Goal: Task Accomplishment & Management: Use online tool/utility

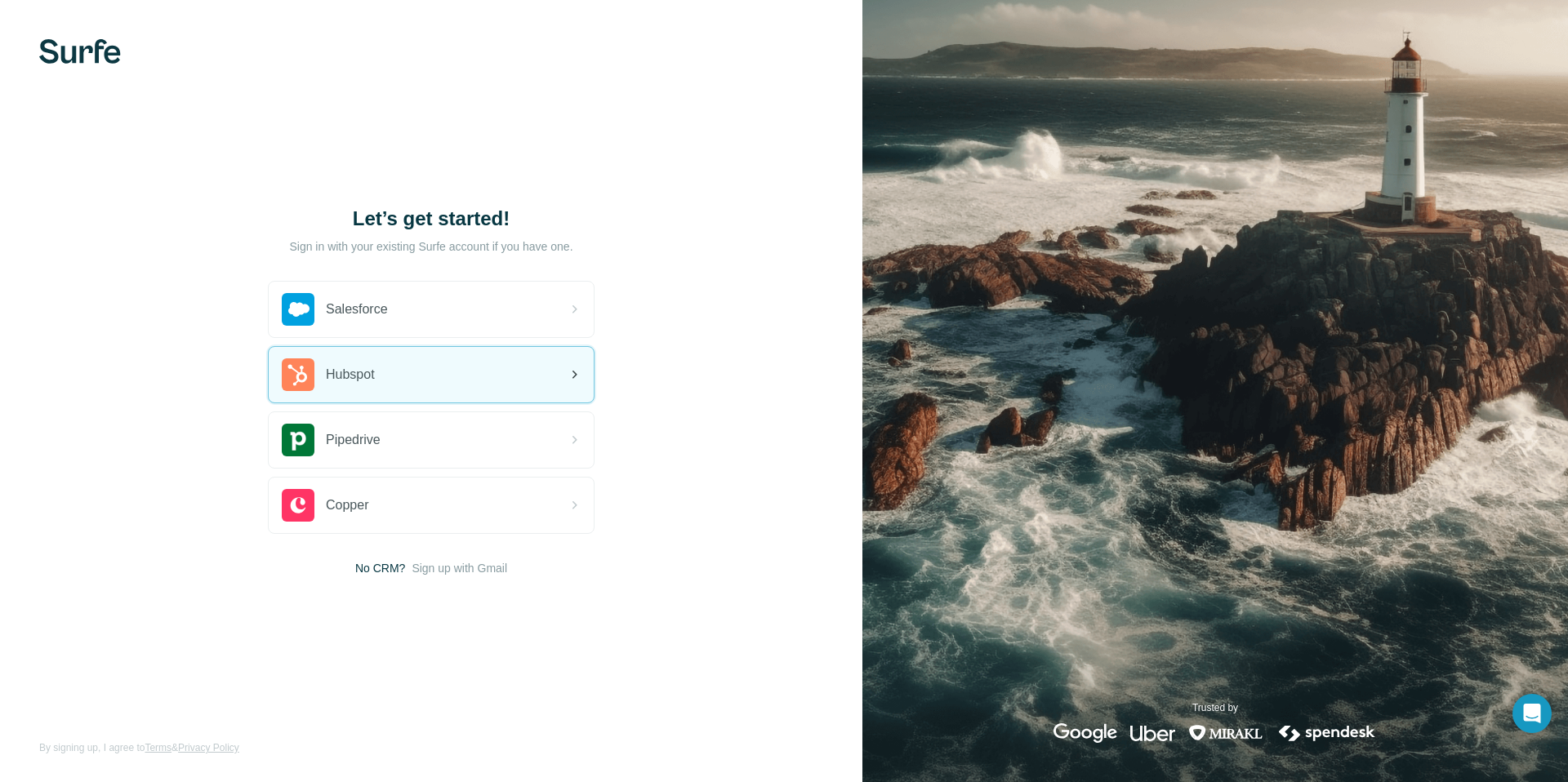
click at [475, 385] on div "Hubspot" at bounding box center [431, 374] width 325 height 56
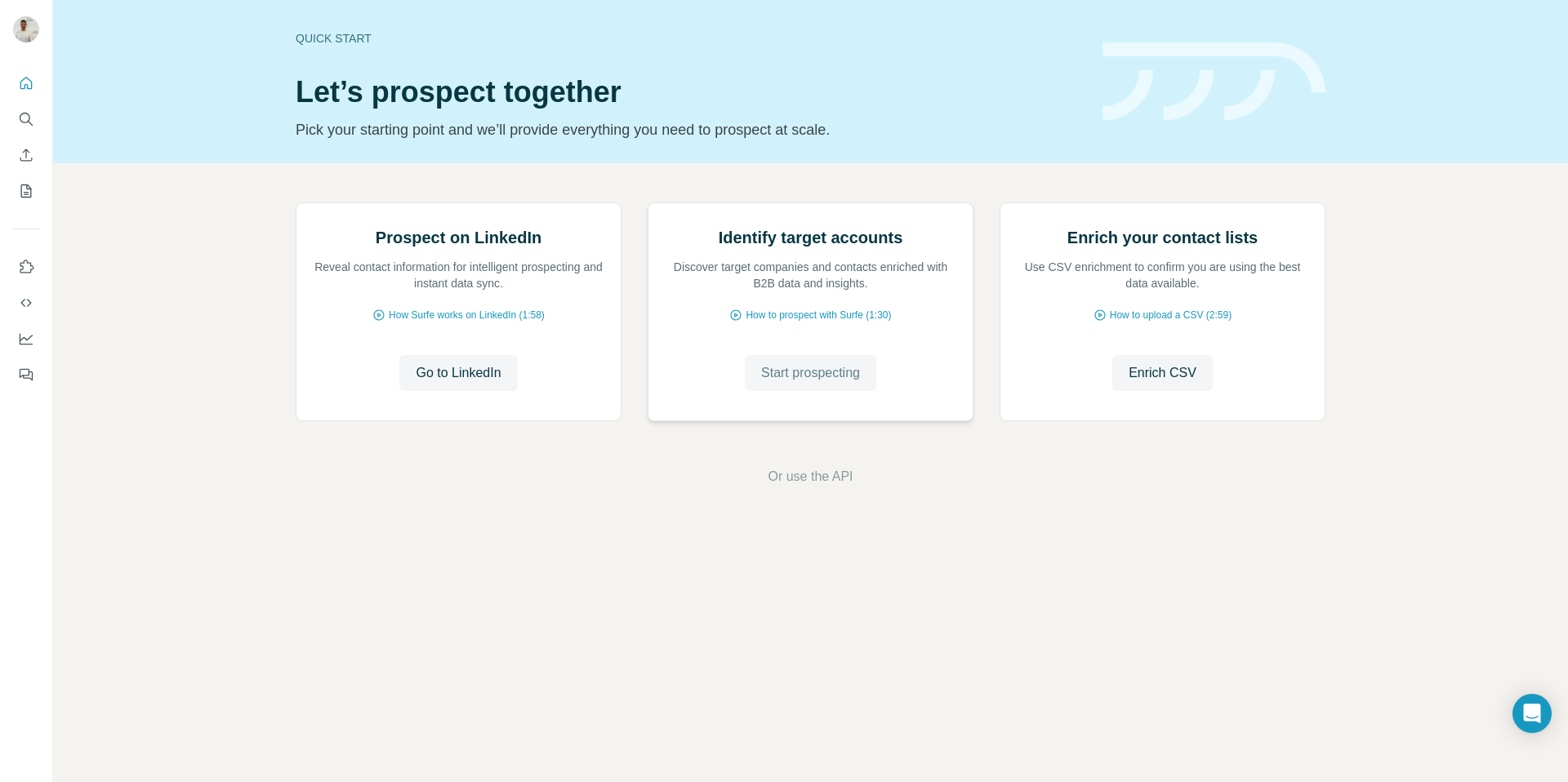
click at [830, 383] on span "Start prospecting" at bounding box center [811, 373] width 99 height 20
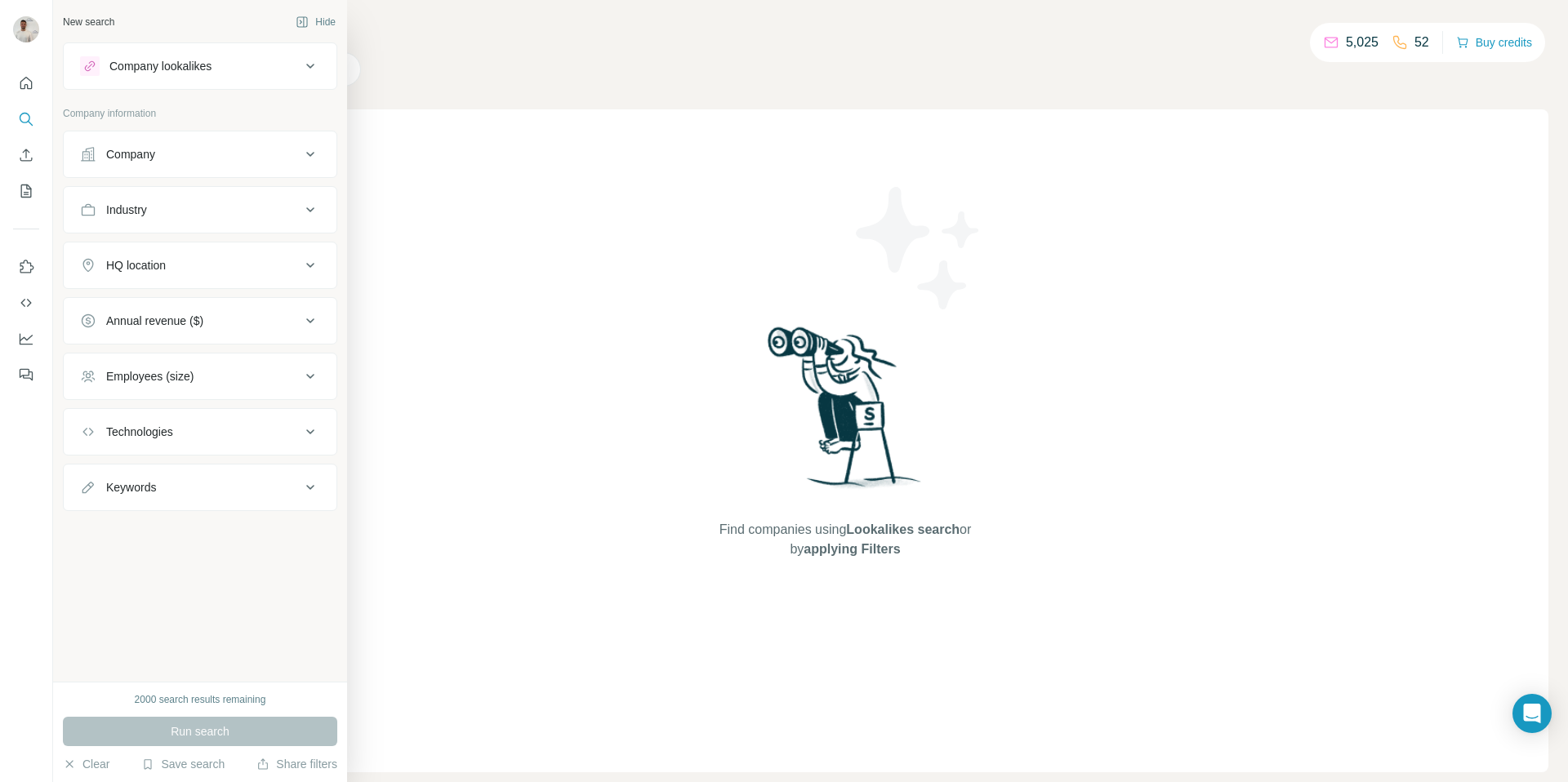
drag, startPoint x: 203, startPoint y: 160, endPoint x: 211, endPoint y: 161, distance: 8.1
click at [203, 160] on div "Company" at bounding box center [191, 154] width 221 height 16
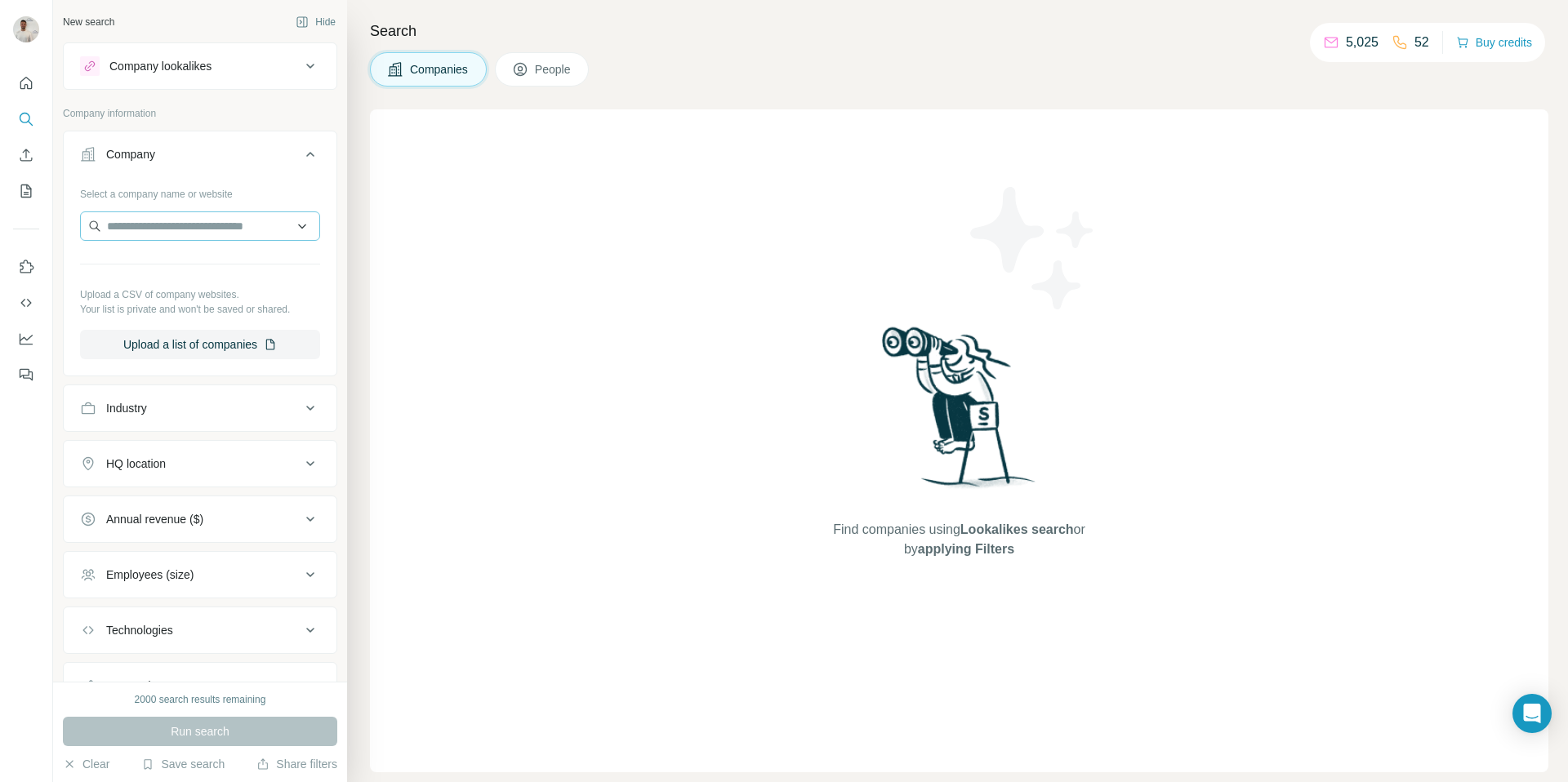
drag, startPoint x: 226, startPoint y: 244, endPoint x: 227, endPoint y: 236, distance: 8.1
click at [225, 244] on div "Select a company name or website Upload a CSV of company websites. Your list is…" at bounding box center [200, 269] width 240 height 179
click at [229, 232] on input "text" at bounding box center [200, 226] width 240 height 29
paste input "**********"
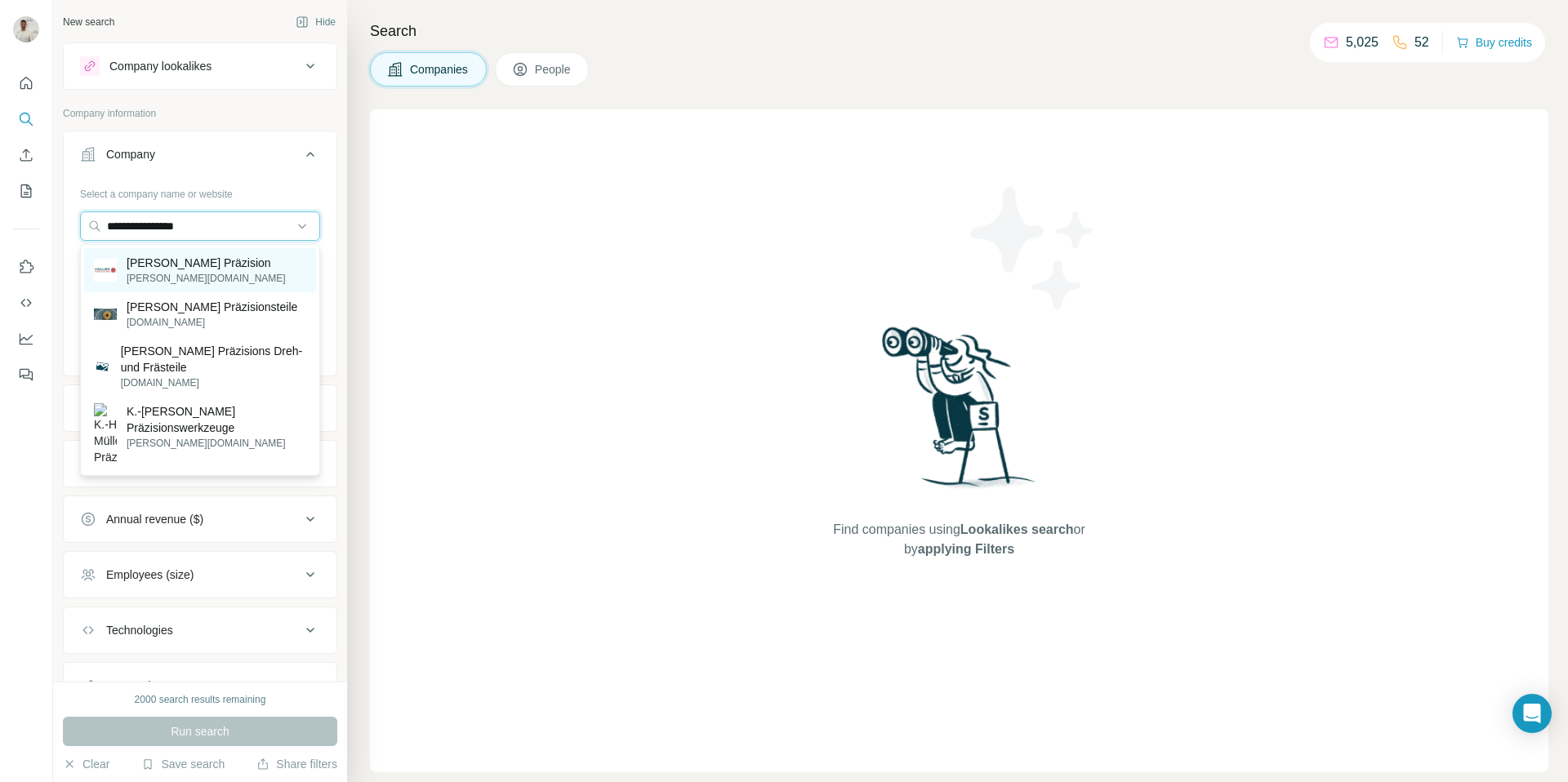
type input "**********"
click at [240, 272] on div "[PERSON_NAME] Präzision [PERSON_NAME][DOMAIN_NAME]" at bounding box center [199, 270] width 232 height 44
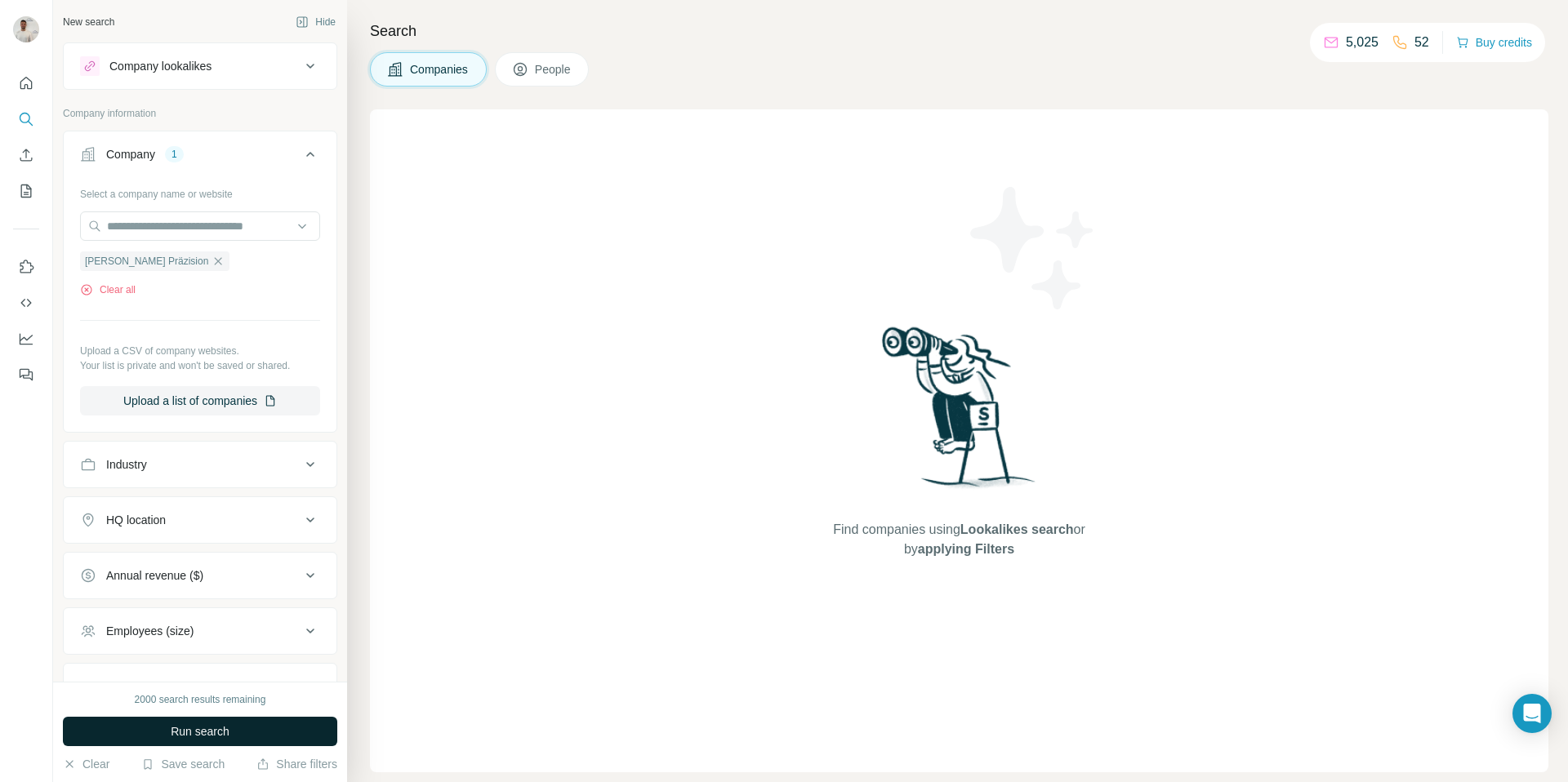
click at [268, 739] on button "Run search" at bounding box center [200, 731] width 274 height 29
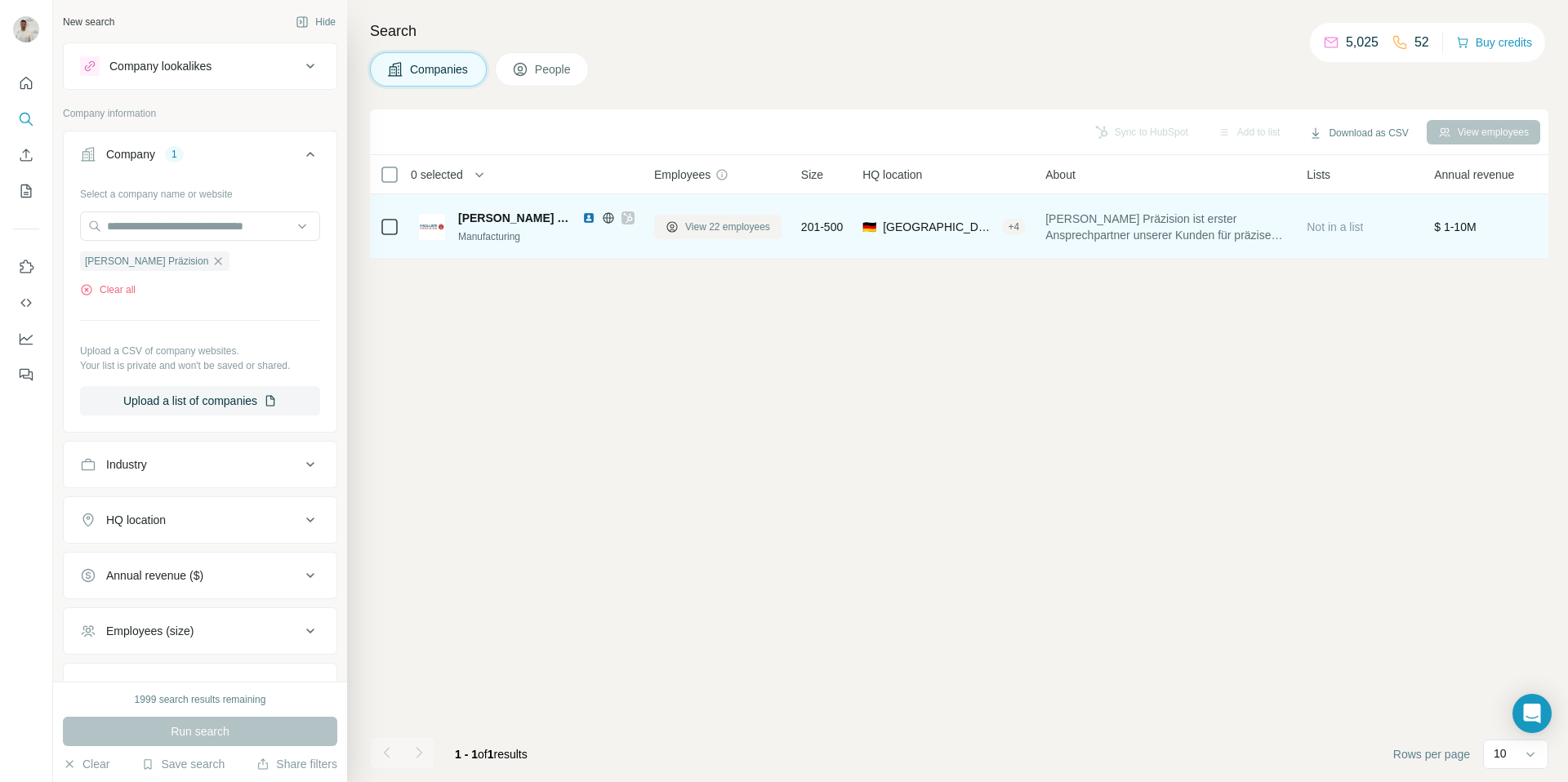
click at [737, 226] on span "View 22 employees" at bounding box center [727, 226] width 85 height 15
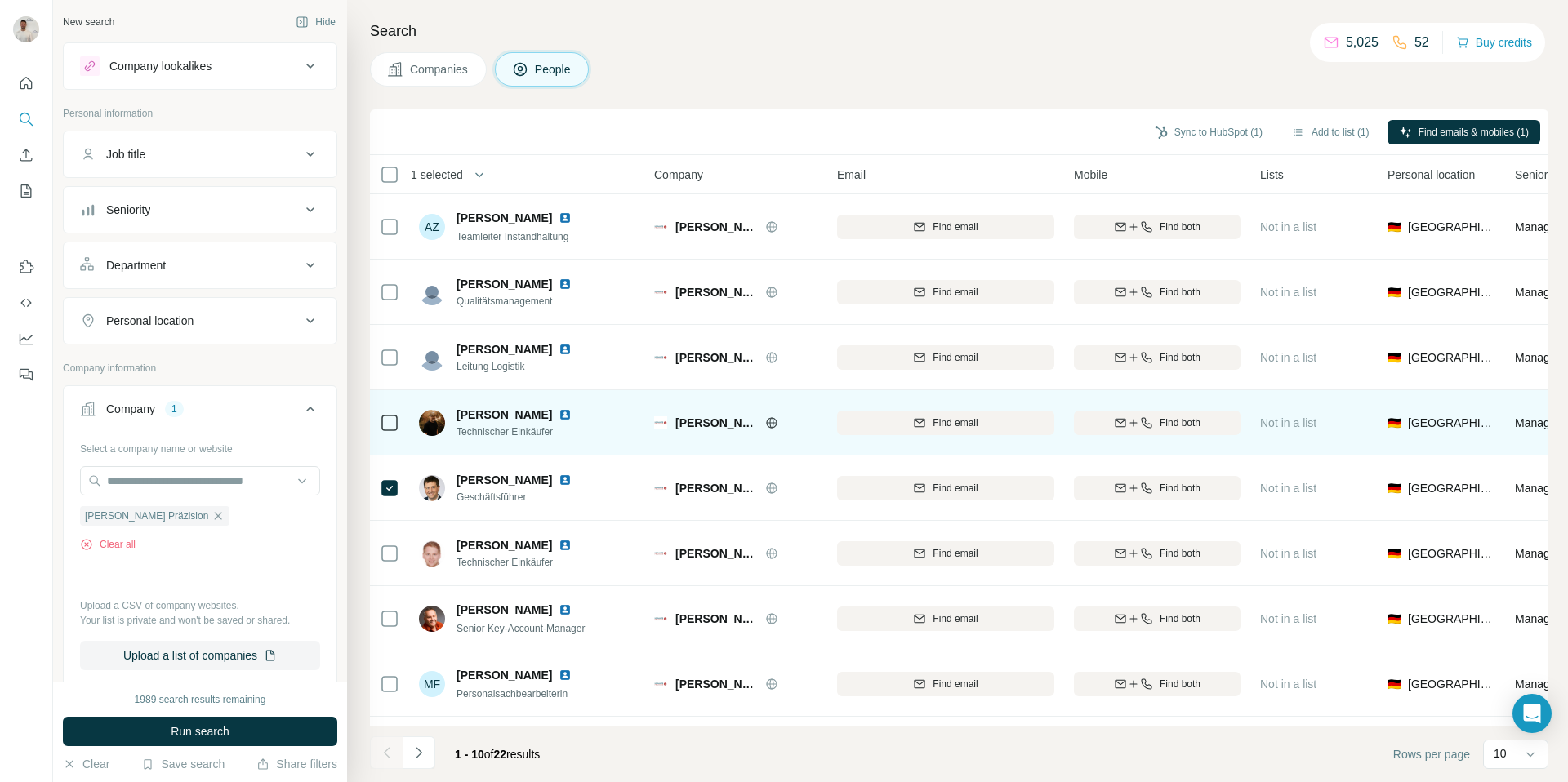
scroll to position [121, 0]
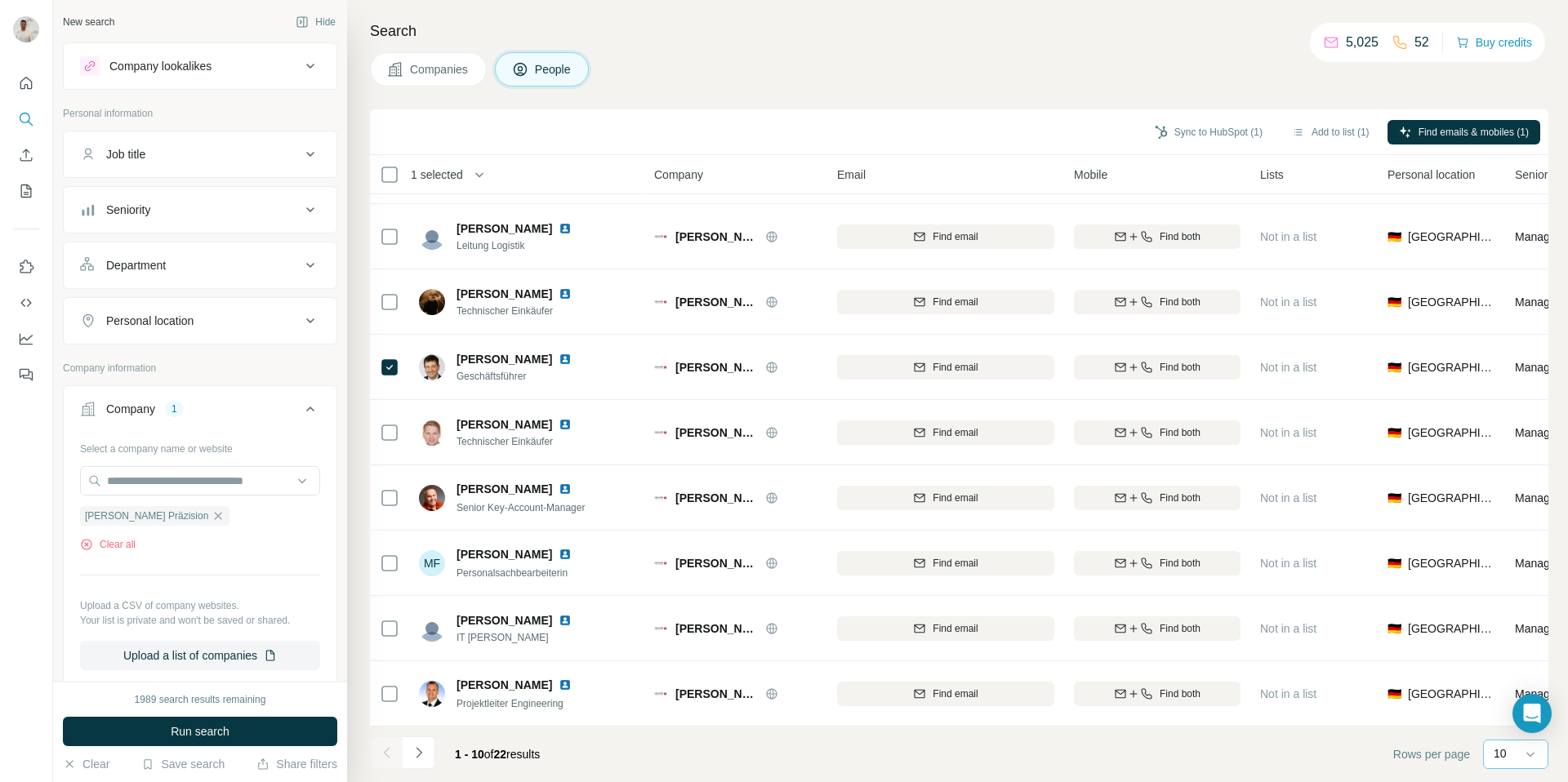
click at [1501, 757] on p "10" at bounding box center [1500, 753] width 13 height 16
click at [1506, 636] on p "60" at bounding box center [1502, 629] width 13 height 16
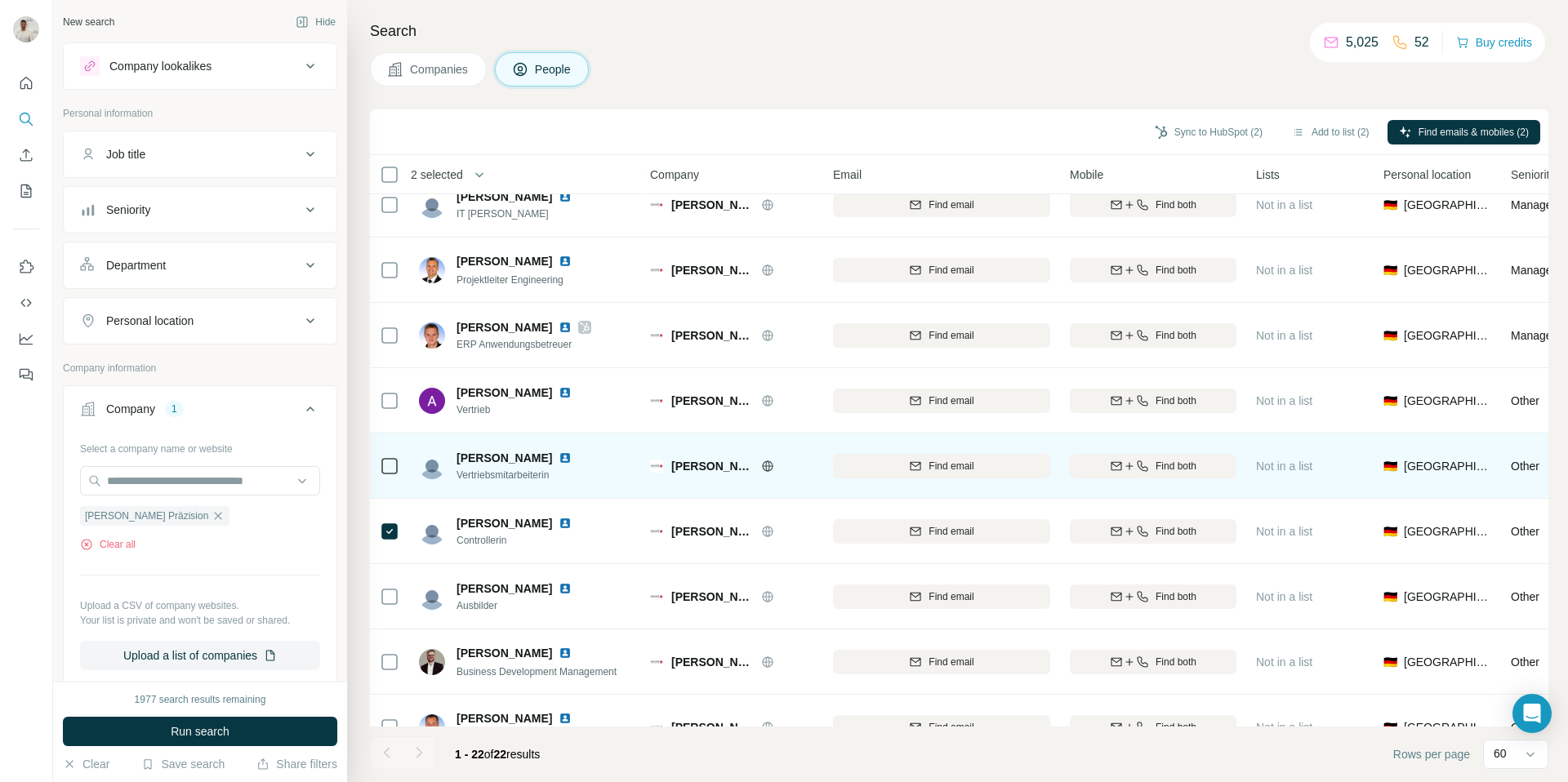
scroll to position [531, 4]
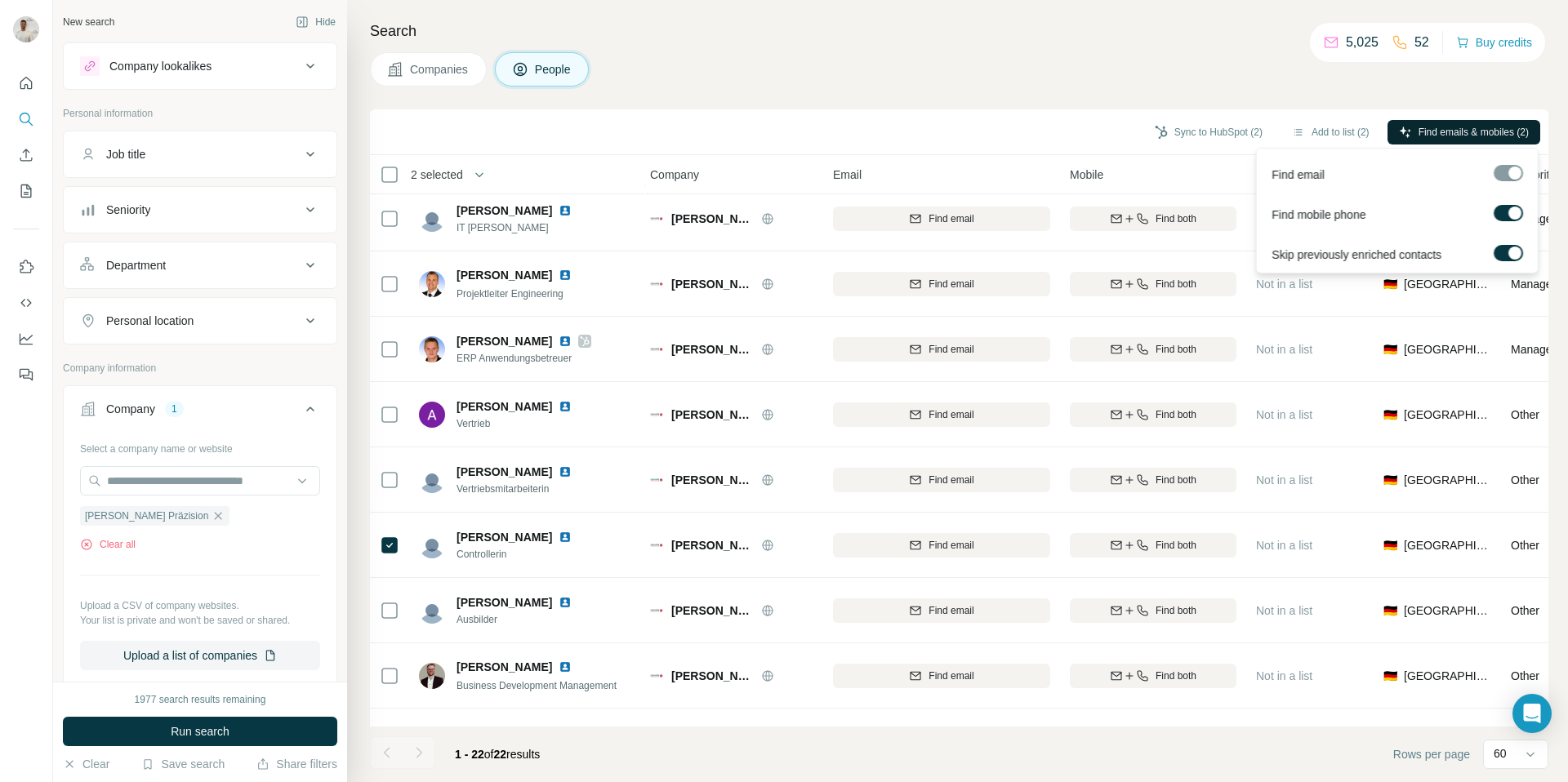
click at [1424, 130] on span "Find emails & mobiles (2)" at bounding box center [1473, 132] width 110 height 15
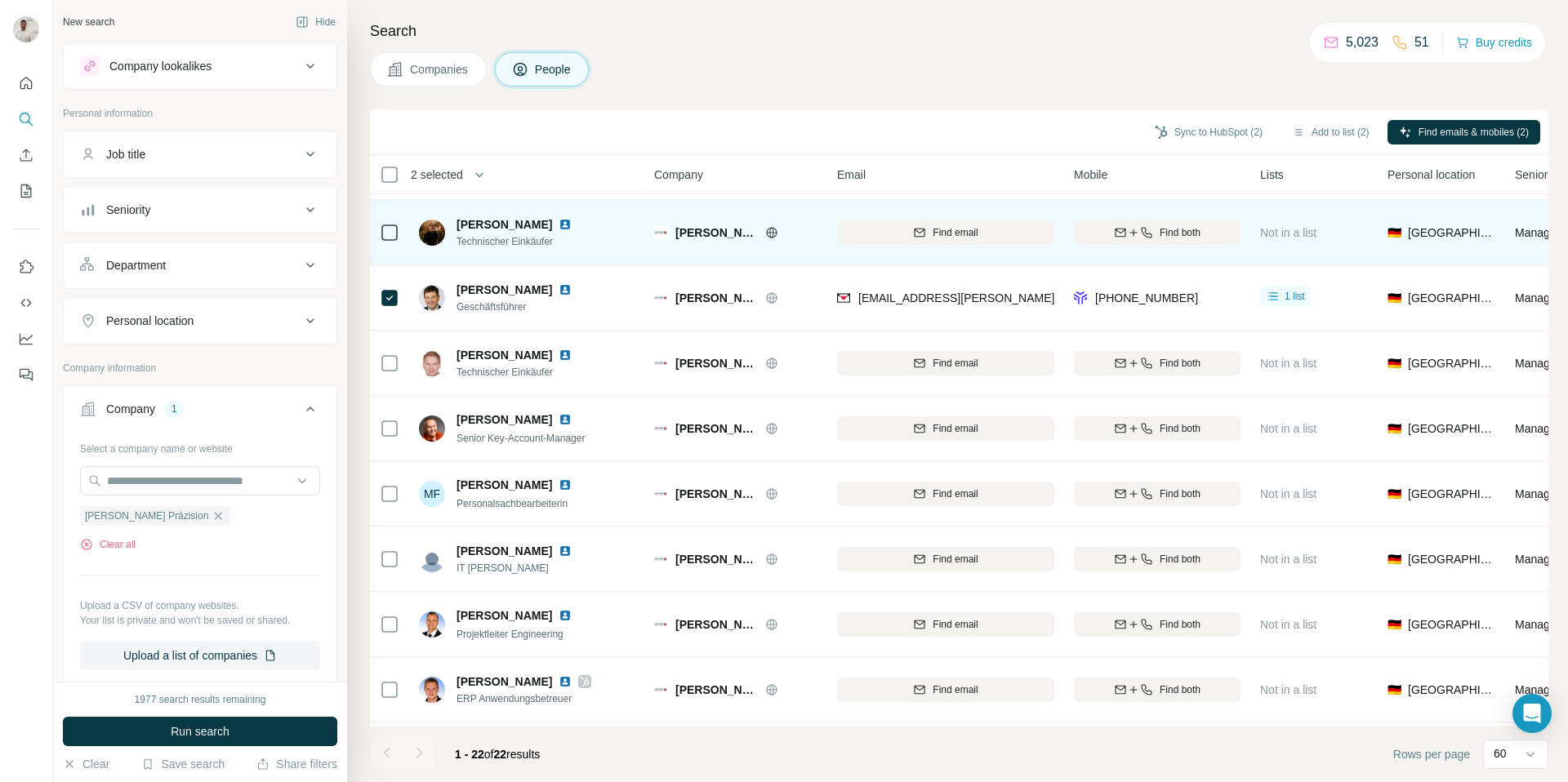
scroll to position [0, 0]
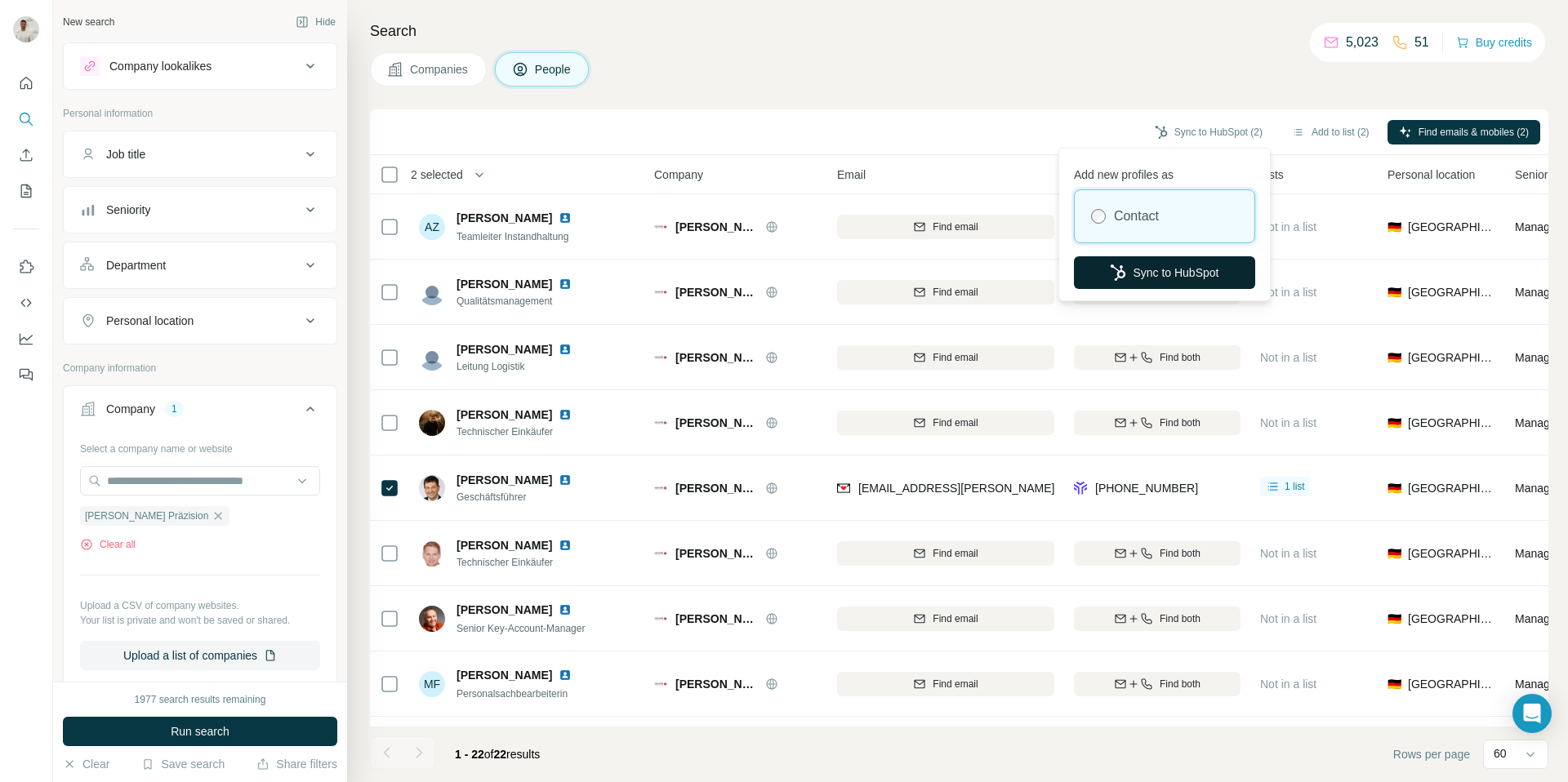
click at [1154, 277] on button "Sync to HubSpot" at bounding box center [1164, 273] width 181 height 32
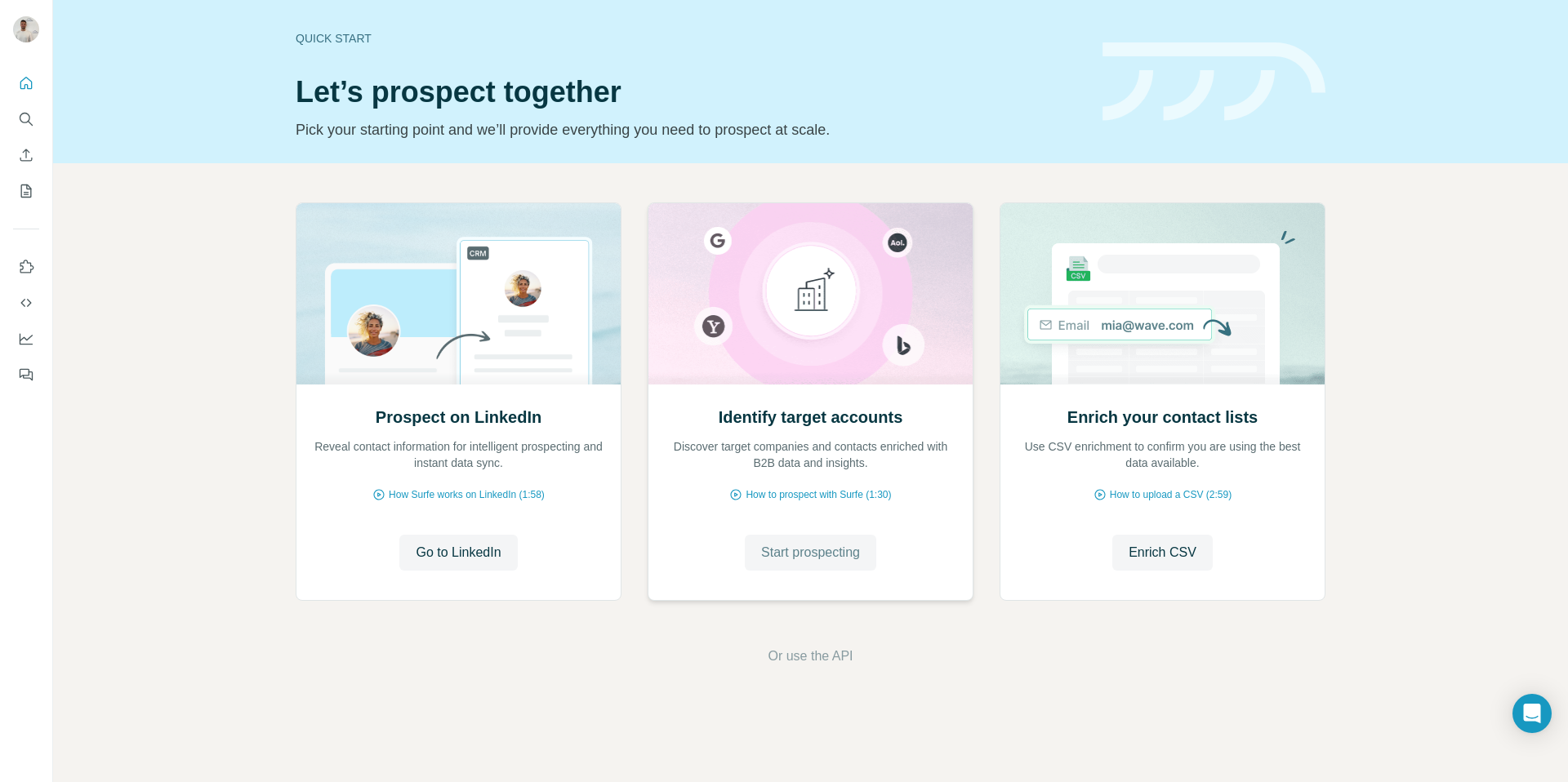
click at [809, 567] on button "Start prospecting" at bounding box center [811, 552] width 132 height 36
click at [802, 547] on span "Start prospecting" at bounding box center [811, 552] width 99 height 20
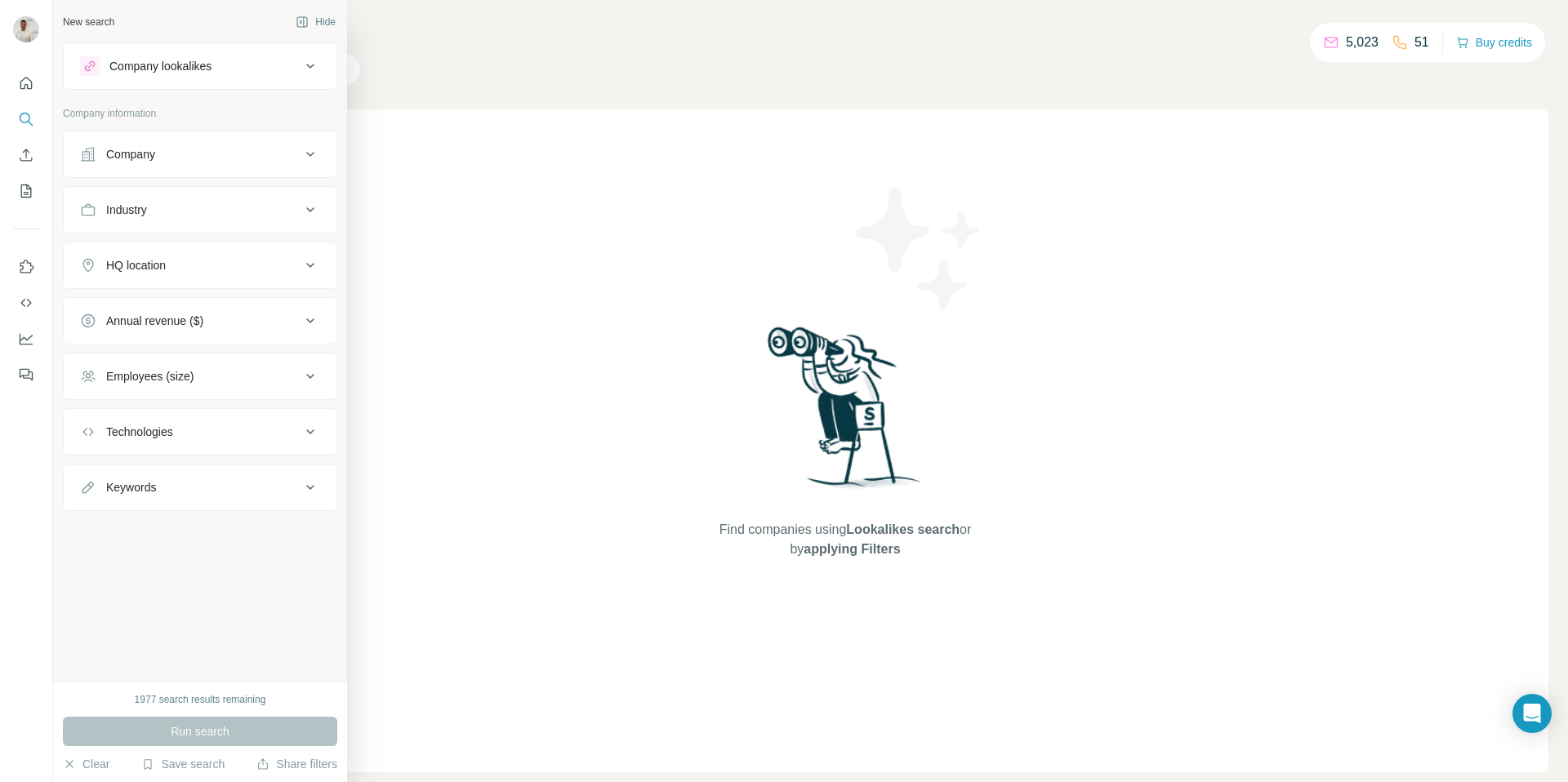
click at [172, 166] on button "Company" at bounding box center [199, 155] width 273 height 39
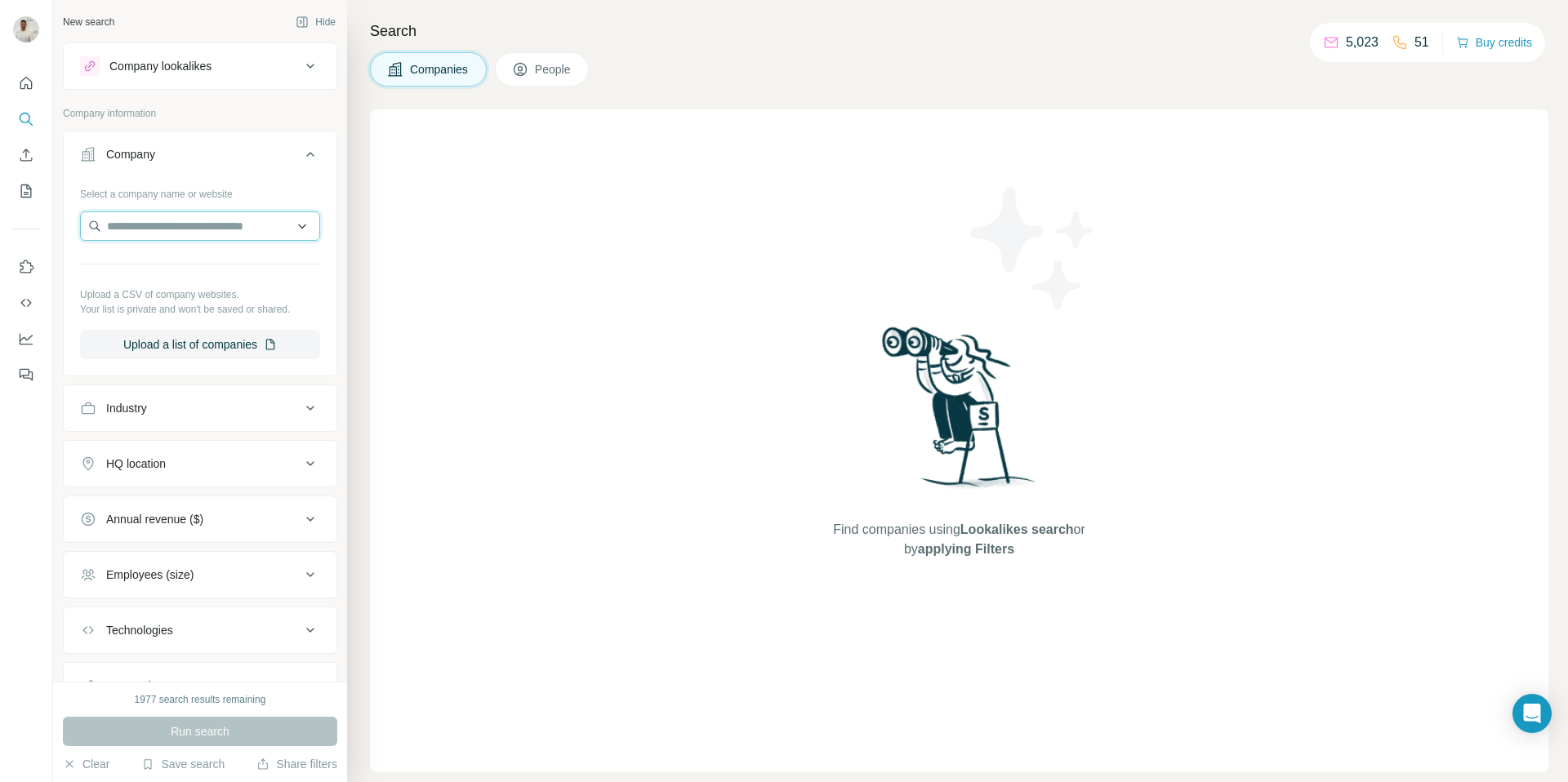
click at [167, 236] on input "text" at bounding box center [200, 226] width 240 height 29
paste input "**********"
type input "**********"
click at [229, 263] on div "Ecm academy ecm-academy.de" at bounding box center [199, 270] width 232 height 44
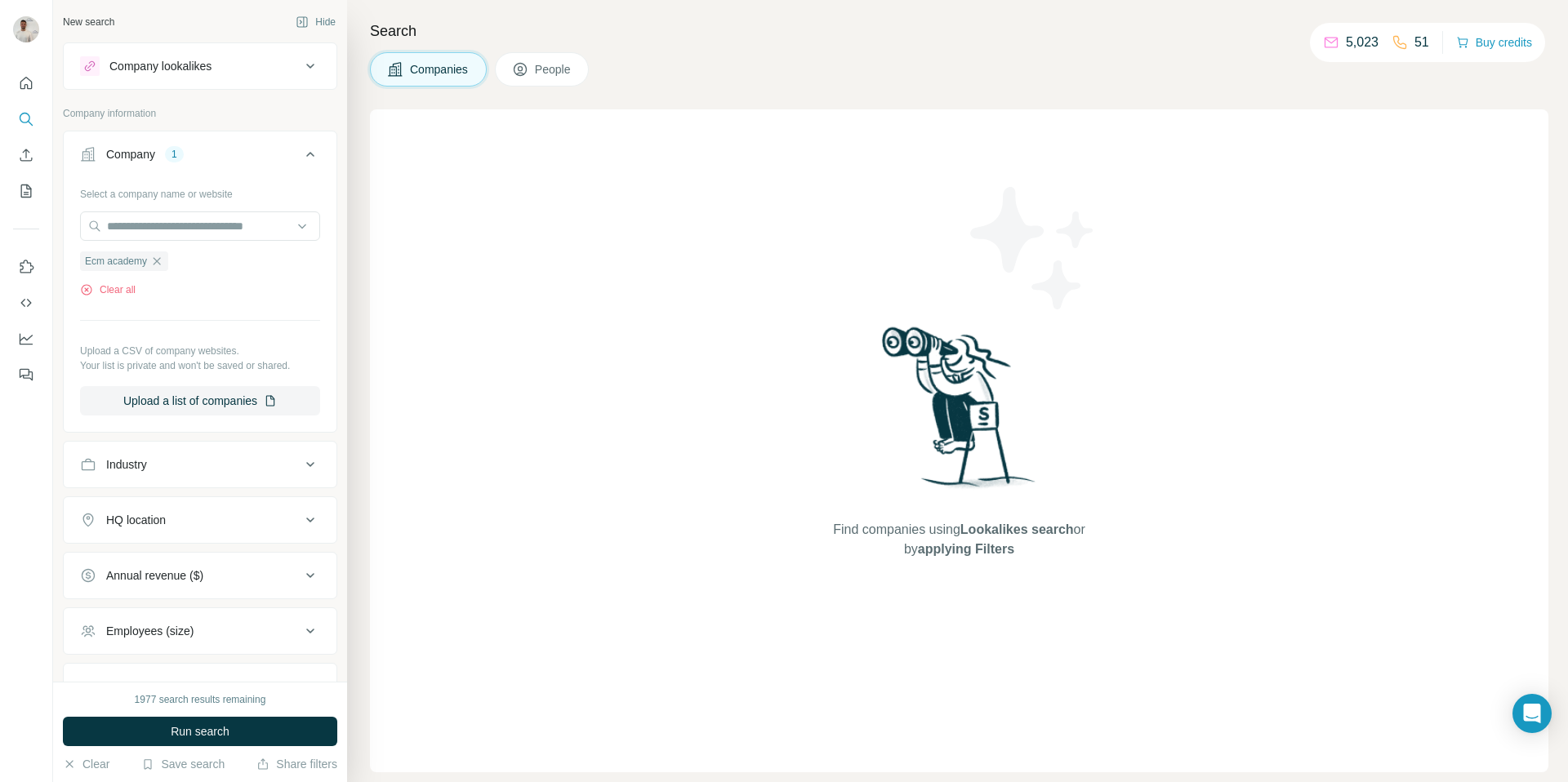
click at [162, 260] on icon "button" at bounding box center [156, 261] width 13 height 13
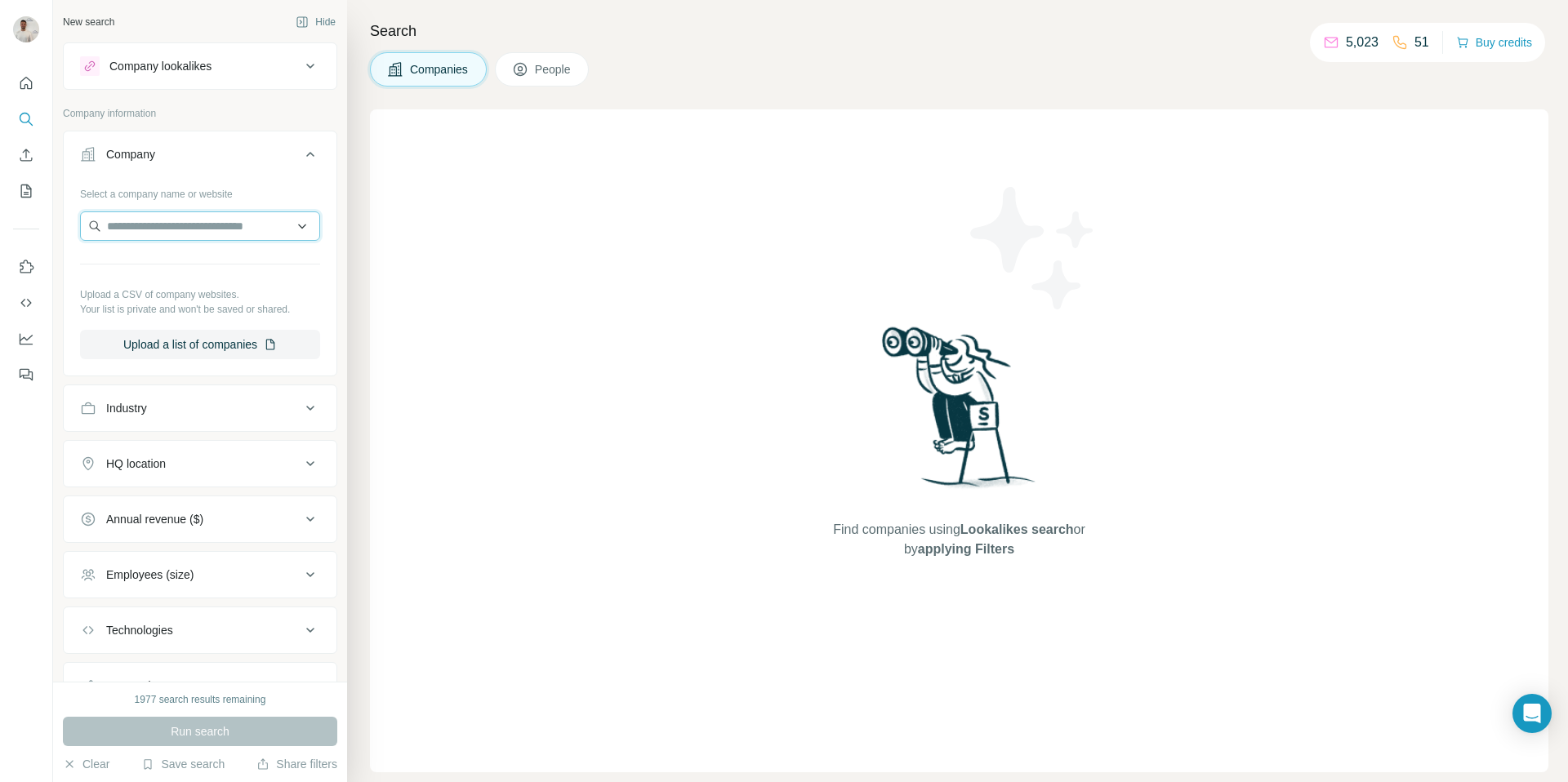
click at [165, 231] on input "text" at bounding box center [200, 226] width 240 height 29
paste input "**********"
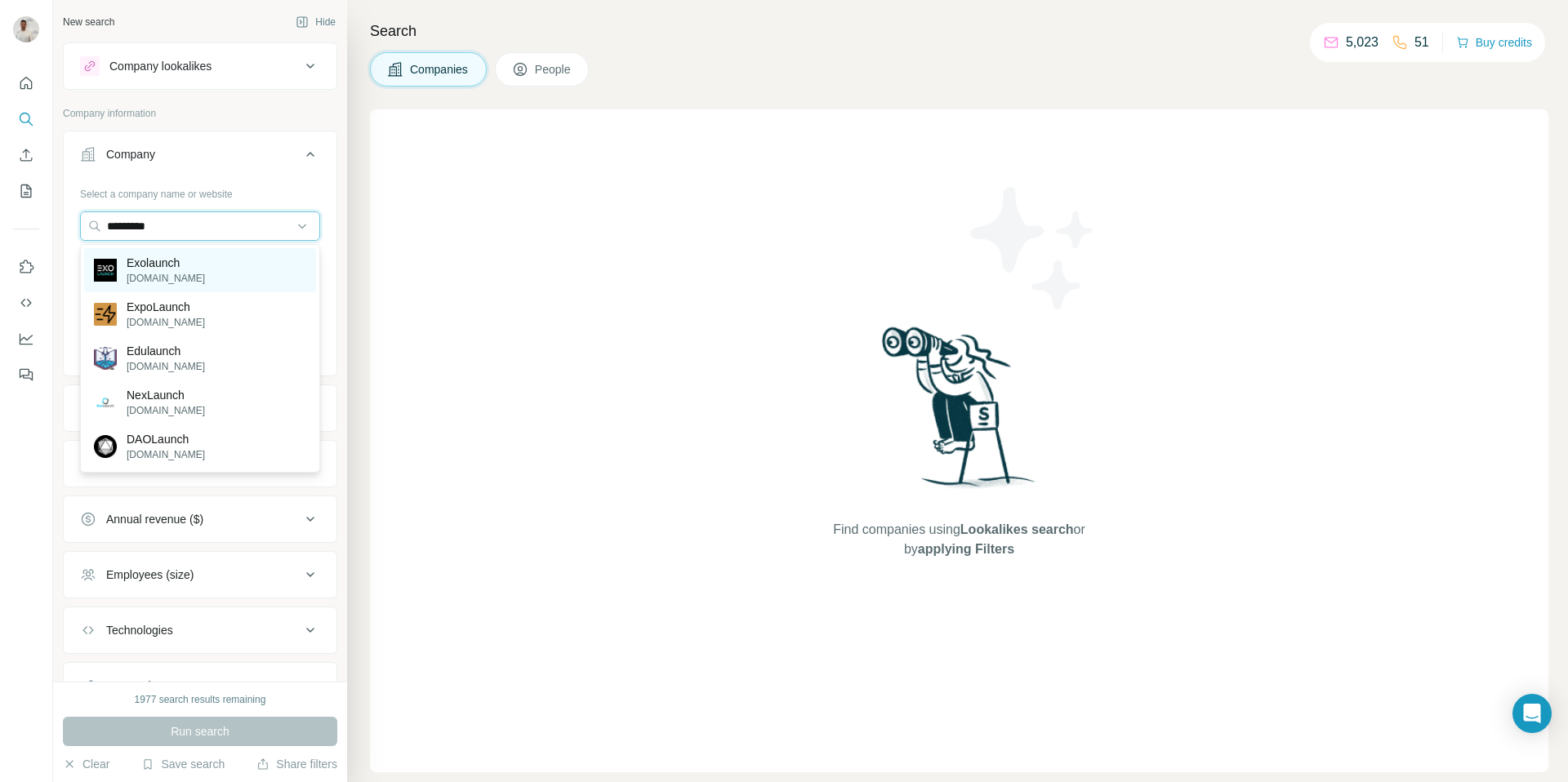
type input "*********"
click at [276, 281] on div "Exolaunch exolaunch.com" at bounding box center [199, 270] width 232 height 44
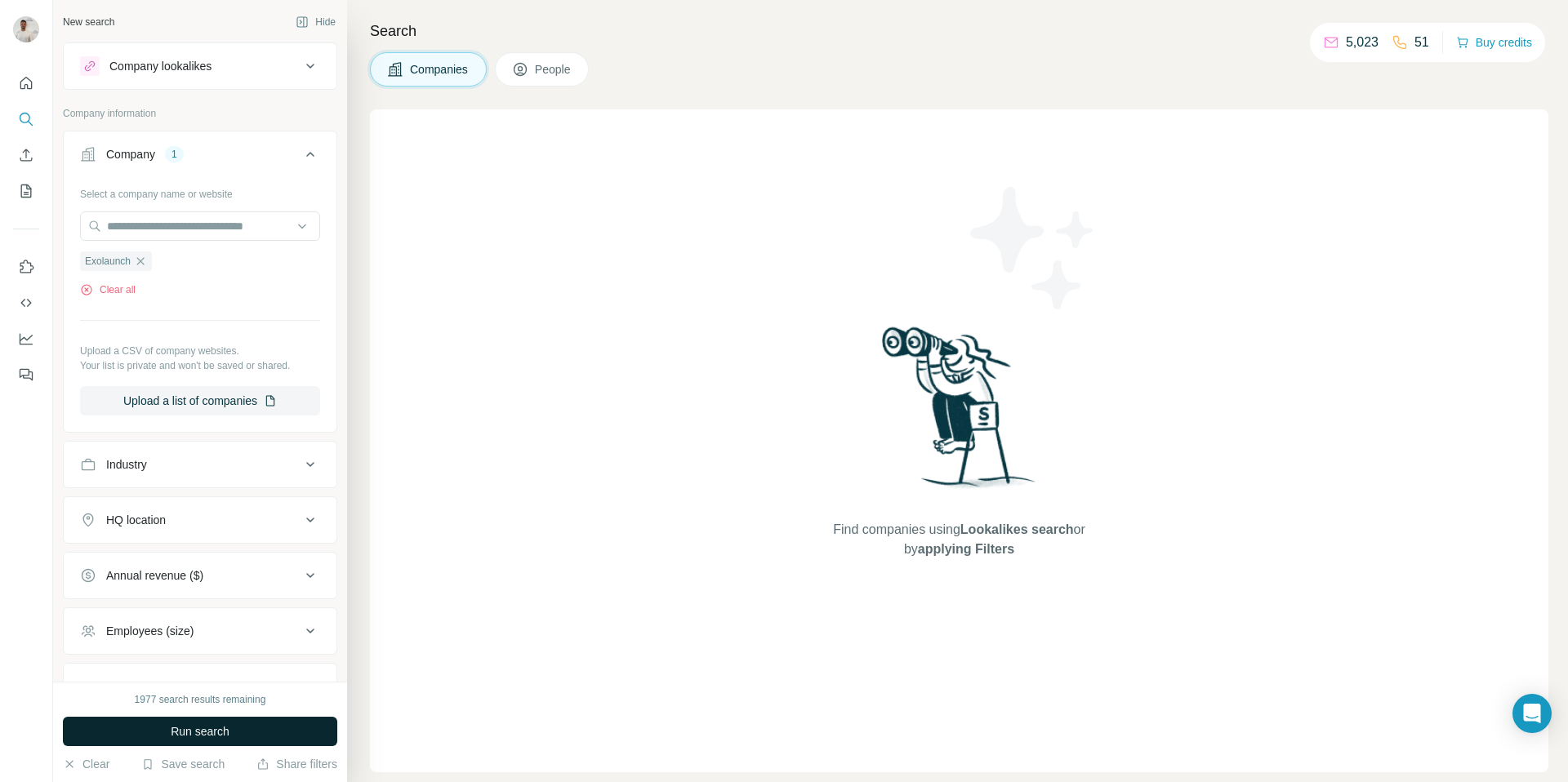
click at [251, 730] on button "Run search" at bounding box center [200, 731] width 274 height 29
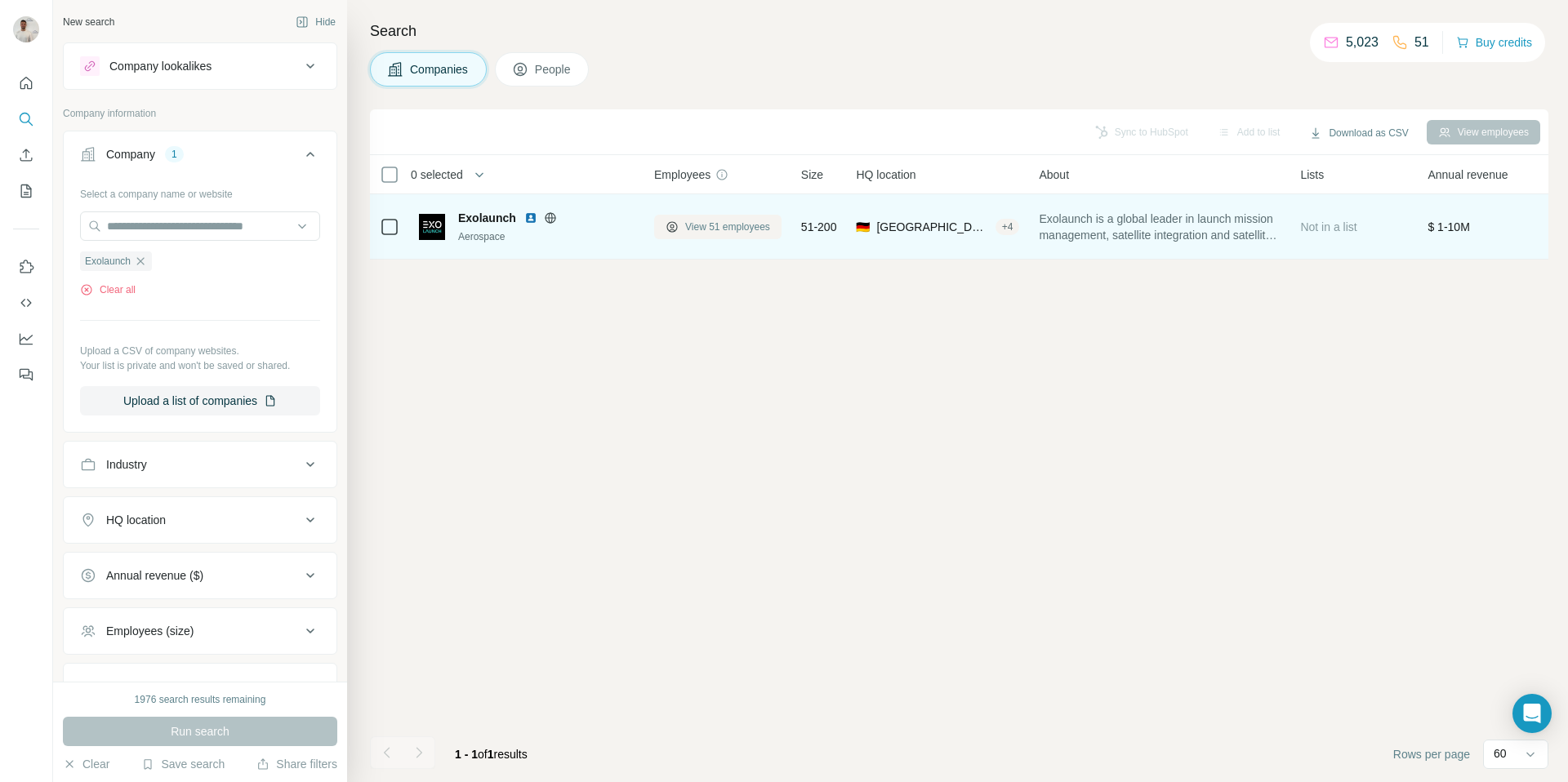
click at [712, 224] on span "View 51 employees" at bounding box center [727, 226] width 85 height 15
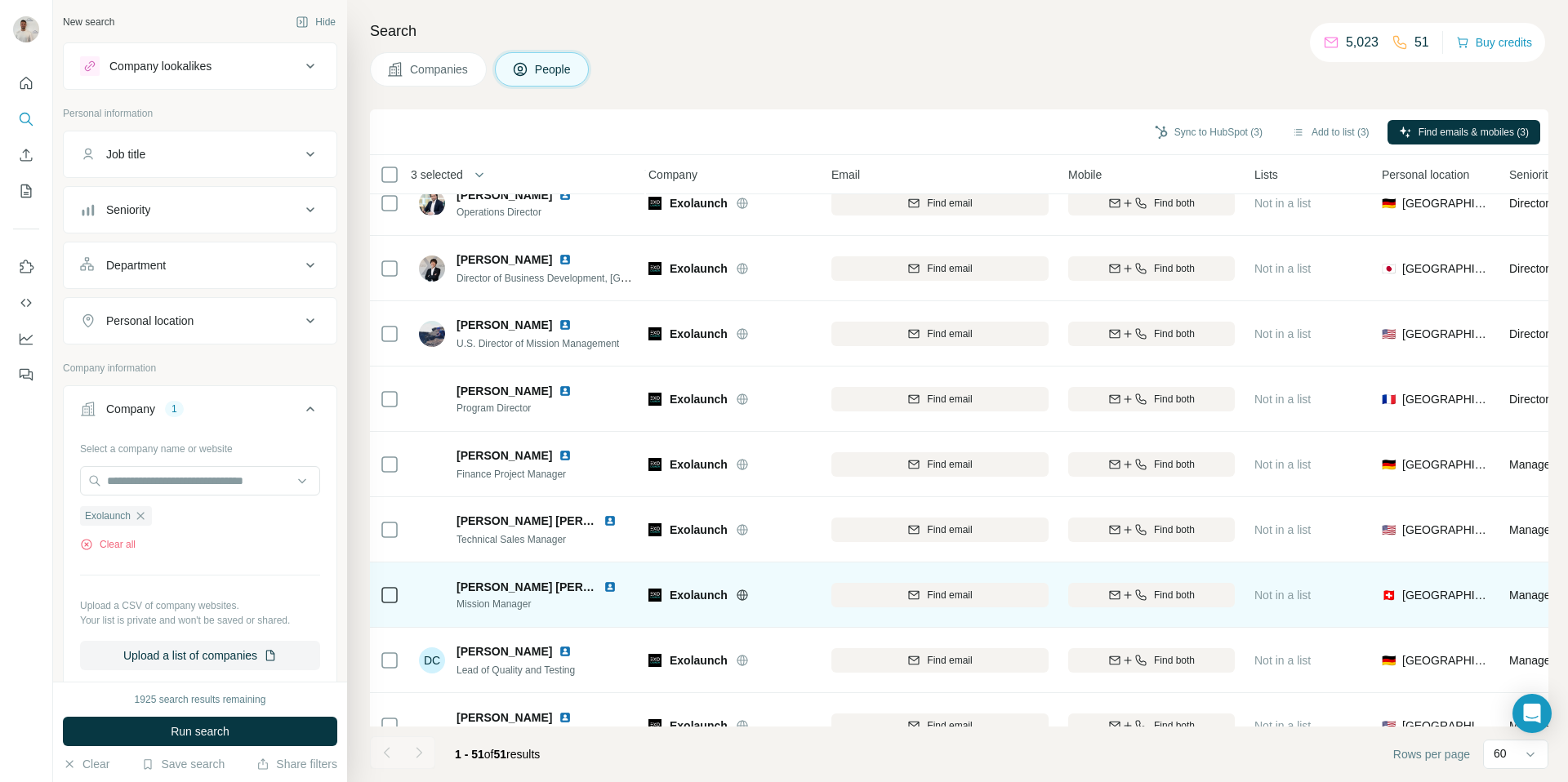
scroll to position [745, 6]
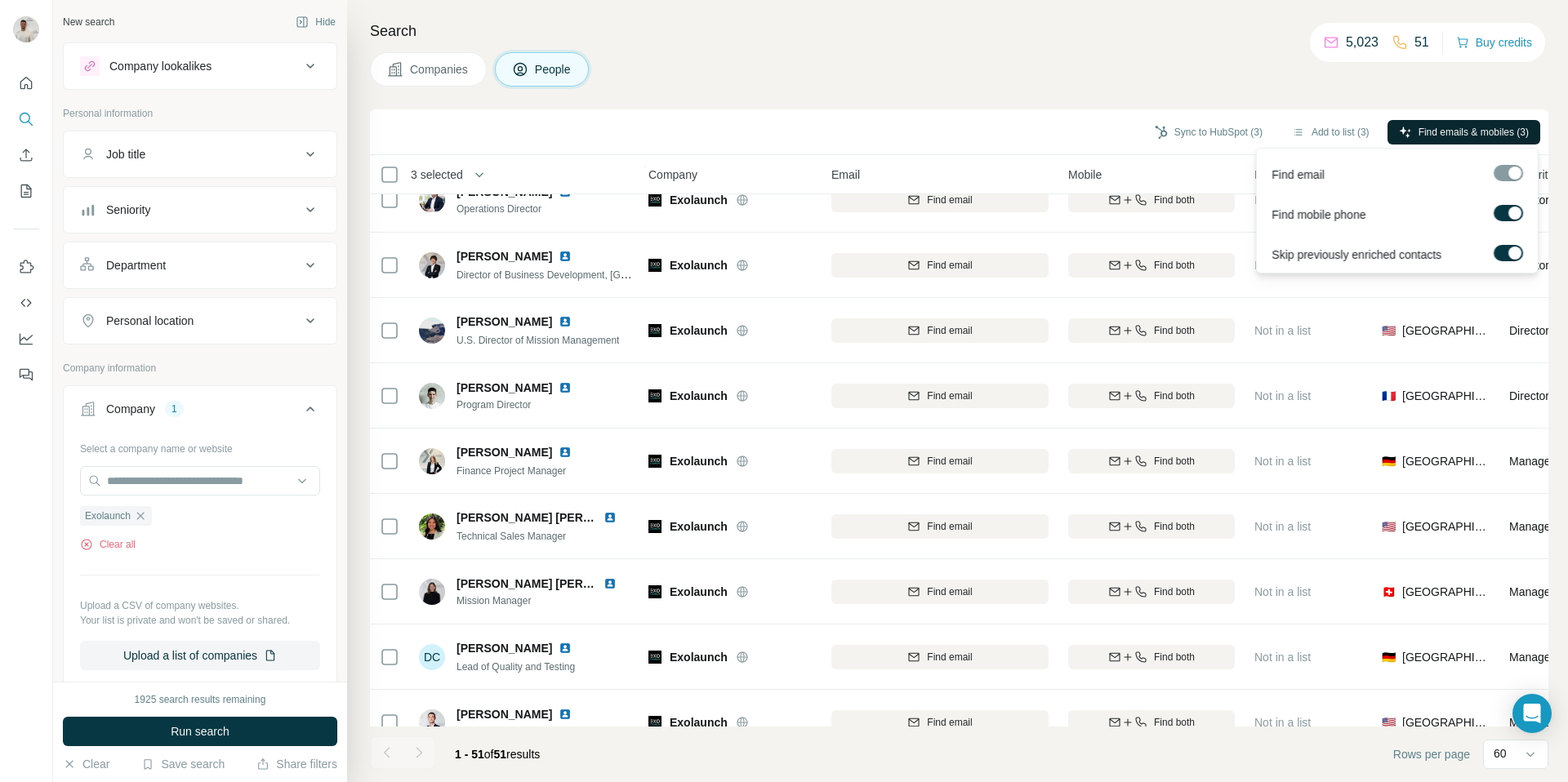
click at [1428, 127] on span "Find emails & mobiles (3)" at bounding box center [1473, 132] width 110 height 15
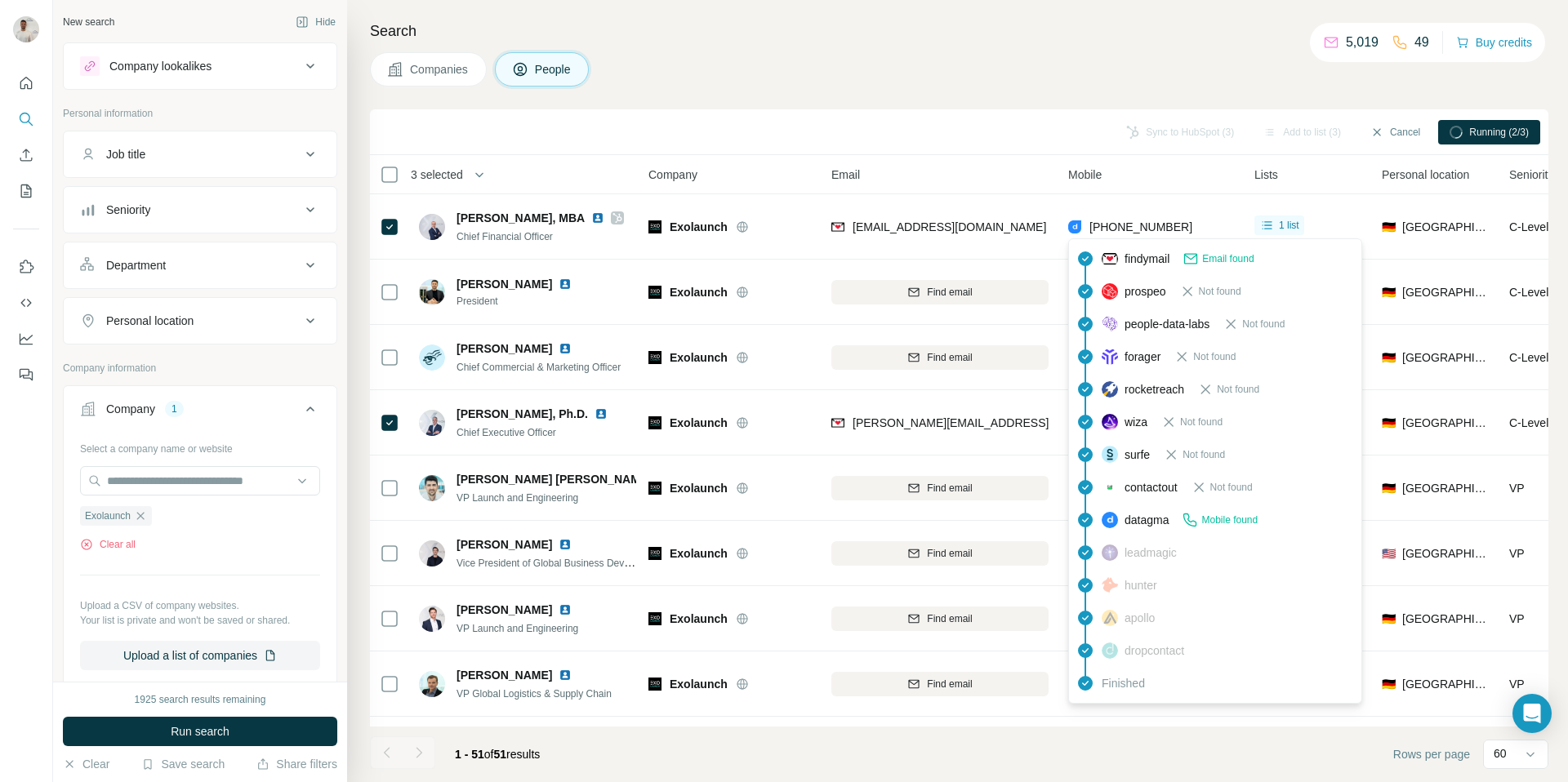
scroll to position [3, 6]
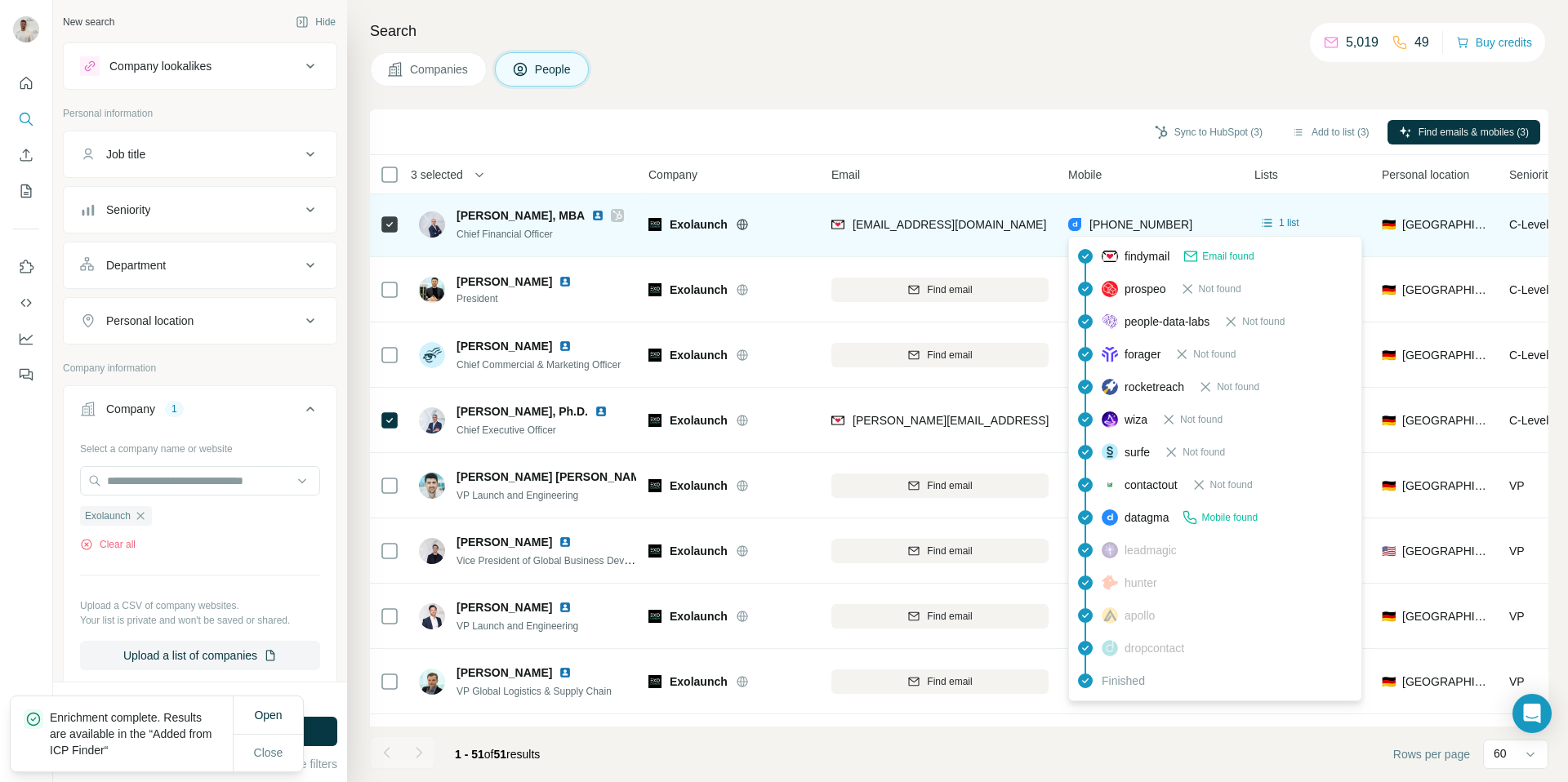
drag, startPoint x: 1222, startPoint y: 224, endPoint x: 1093, endPoint y: 226, distance: 129.0
click at [1093, 226] on div "+49491636004254" at bounding box center [1151, 224] width 167 height 45
copy span "+49491636004254"
